Goal: Task Accomplishment & Management: Manage account settings

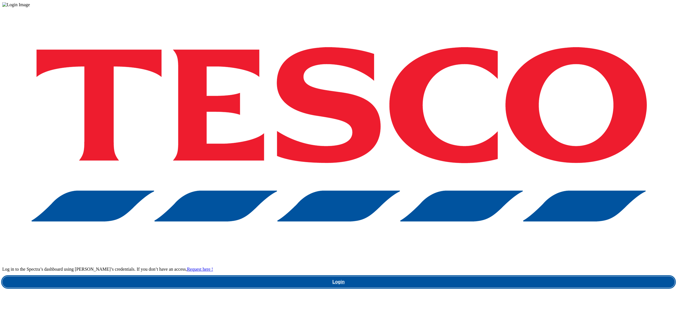
click at [517, 277] on link "Login" at bounding box center [338, 282] width 673 height 11
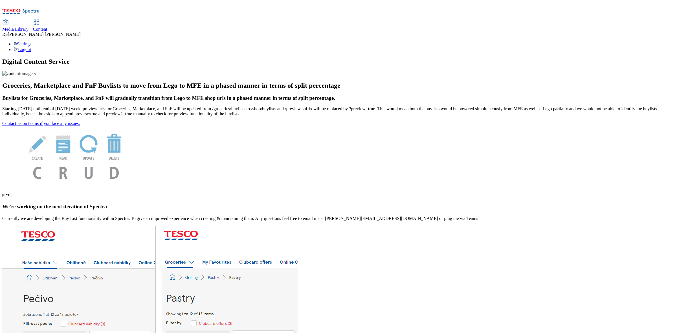
click at [47, 27] on span "Content" at bounding box center [40, 29] width 14 height 5
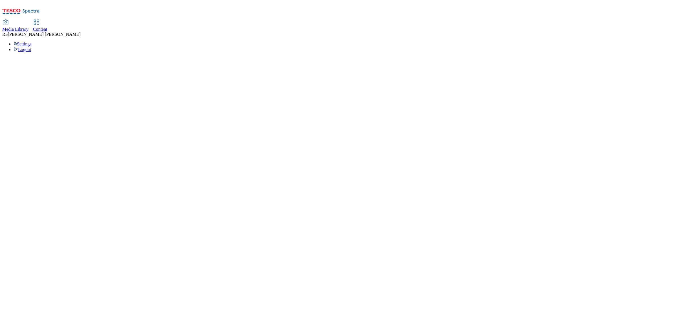
select select "ghs-[GEOGRAPHIC_DATA]"
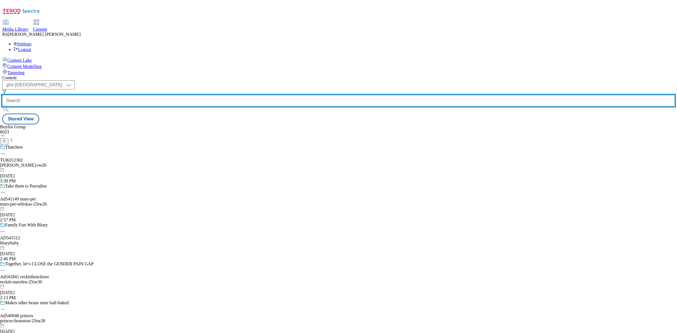
click at [136, 95] on input "text" at bounding box center [338, 100] width 673 height 11
paste input "Ad541814"
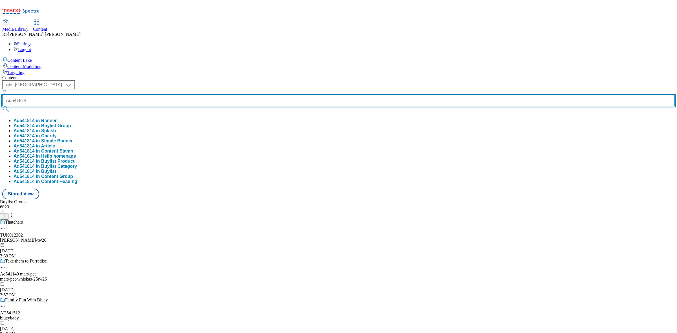
type input "Ad541814"
click at [2, 106] on button "submit" at bounding box center [6, 109] width 8 height 6
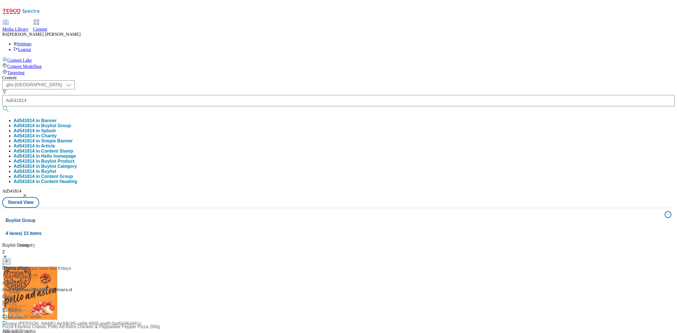
click at [559, 236] on div "Buylist Group 4 lanes | 13 items Buylist 2 Ad541814 / mars-dolmio-25tw28 / mars…" at bounding box center [338, 331] width 673 height 246
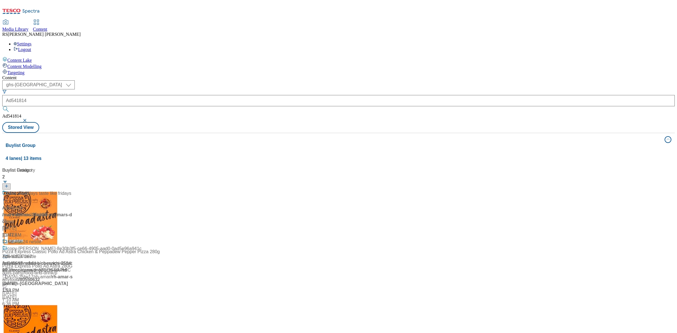
click at [73, 190] on div "Ad541814 / mars-dolmio-25tw28 / mars [DATE] 11:47 AM" at bounding box center [37, 214] width 71 height 49
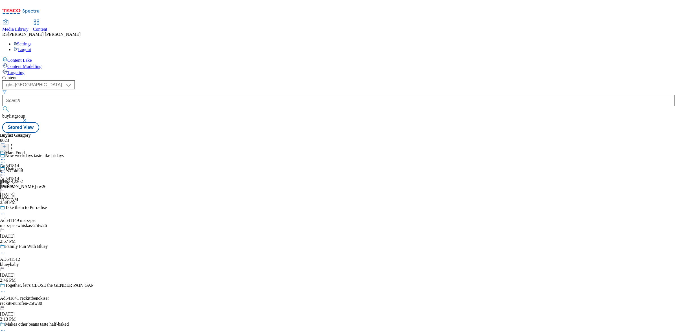
click at [94, 153] on div "Now weekdays taste like fridays" at bounding box center [47, 159] width 94 height 13
click at [6, 159] on icon at bounding box center [3, 162] width 6 height 6
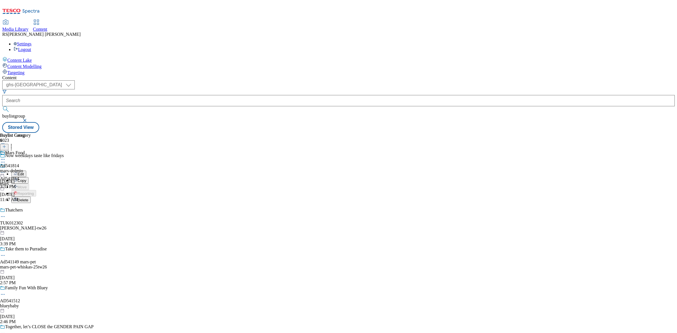
click at [24, 172] on span "Edit" at bounding box center [20, 174] width 6 height 4
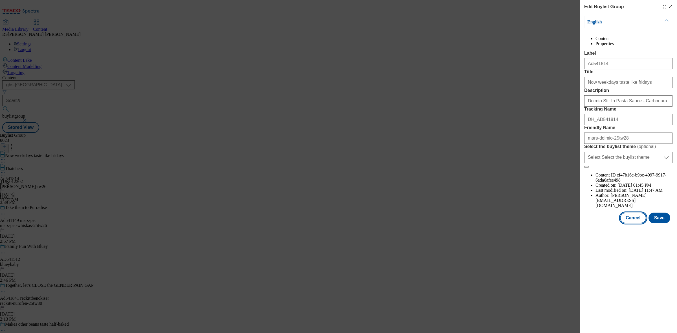
click at [635, 224] on button "Cancel" at bounding box center [633, 218] width 26 height 11
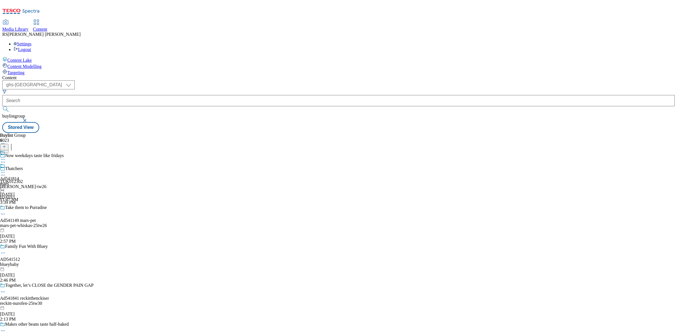
click at [6, 170] on icon at bounding box center [3, 173] width 6 height 6
click at [26, 181] on button "Edit" at bounding box center [18, 184] width 15 height 6
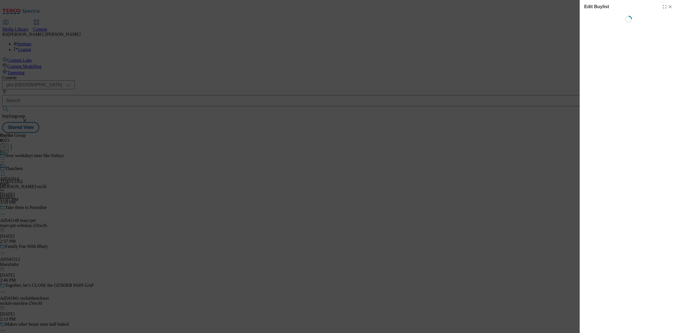
select select "tactical"
select select "supplier funded short term 1-3 weeks"
select select "dunnhumby"
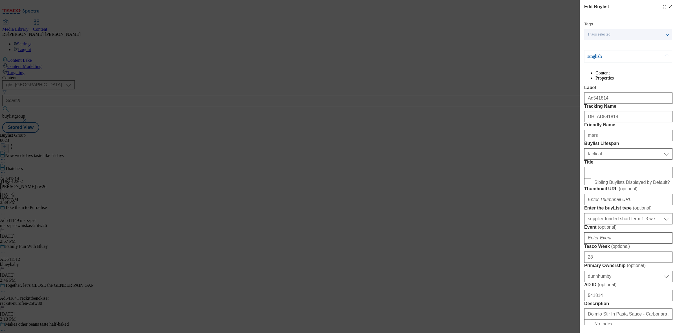
select select "Banner"
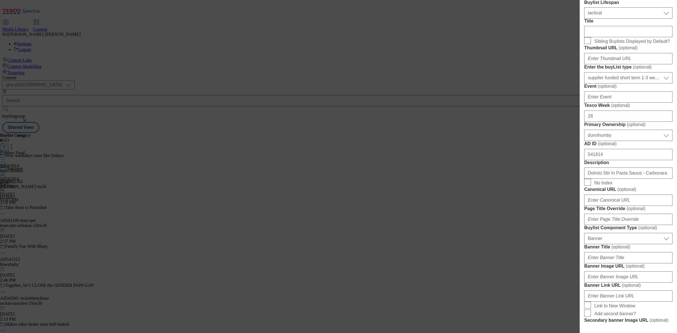
scroll to position [212, 0]
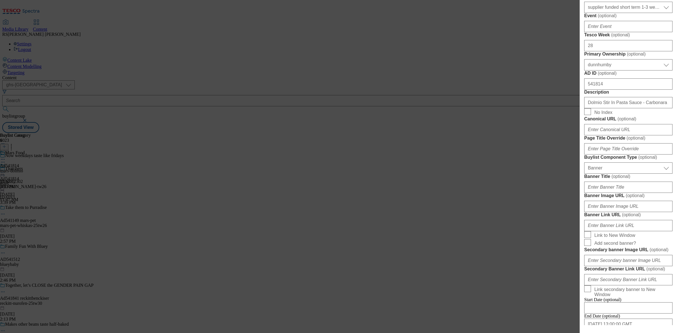
click at [511, 65] on div "Edit Buylist Tags 1 tags selected buylist English Content Properties Label Ad54…" at bounding box center [338, 166] width 677 height 333
